Goal: Task Accomplishment & Management: Use online tool/utility

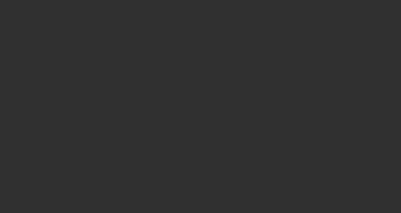
click at [96, 53] on div at bounding box center [200, 106] width 401 height 213
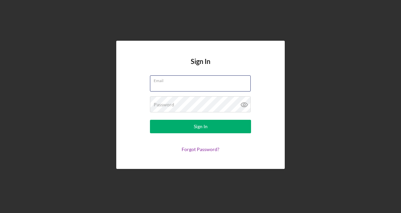
type input "[EMAIL_ADDRESS][DOMAIN_NAME]"
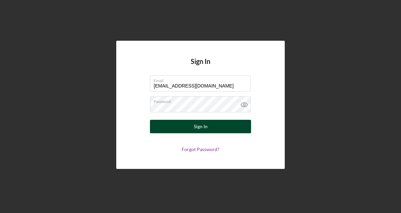
click at [202, 129] on div "Sign In" at bounding box center [201, 126] width 14 height 13
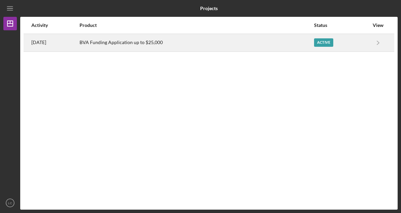
click at [336, 37] on div "Active" at bounding box center [341, 42] width 55 height 17
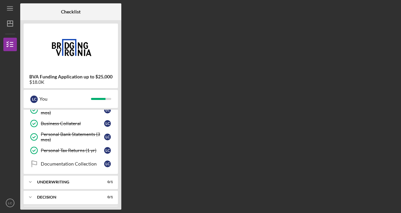
scroll to position [52, 0]
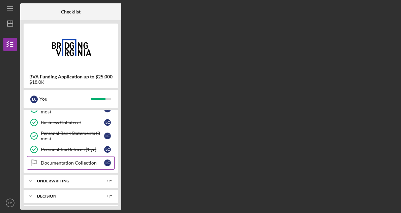
click at [91, 162] on div "Documentation Collection" at bounding box center [72, 162] width 63 height 5
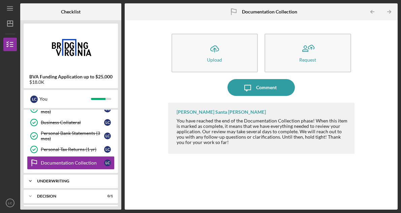
click at [86, 181] on div "Underwriting" at bounding box center [73, 181] width 72 height 4
click at [156, 42] on div "Icon/Upload Upload Request Icon/Message Comment [PERSON_NAME] Santa [PERSON_NAM…" at bounding box center [261, 115] width 266 height 183
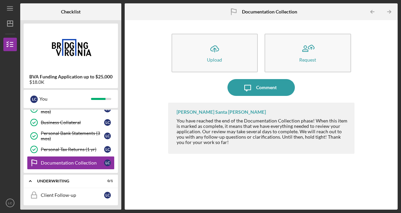
click at [156, 42] on div "Icon/Upload Upload Request Icon/Message Comment [PERSON_NAME] Santa [PERSON_NAM…" at bounding box center [261, 115] width 266 height 183
